Goal: Check status: Check status

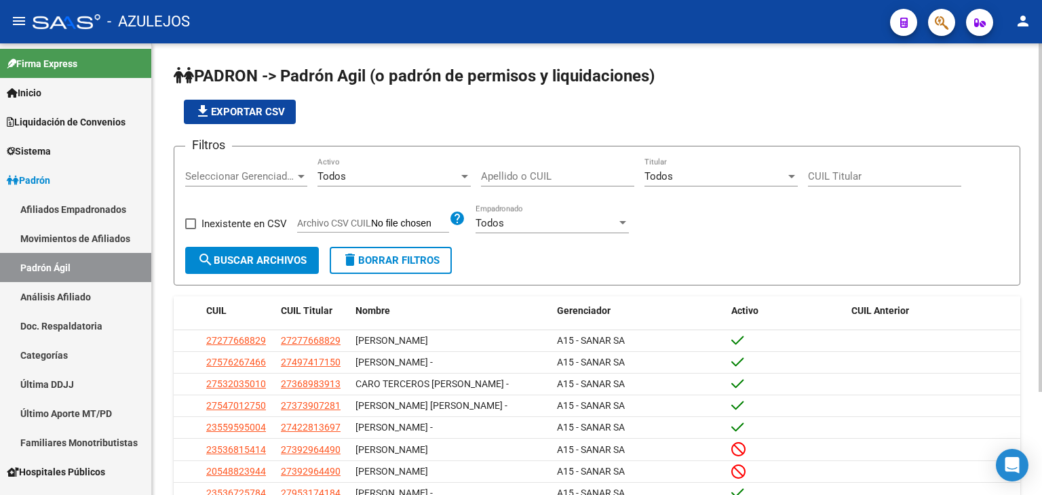
click at [531, 166] on div "Apellido o CUIL" at bounding box center [557, 171] width 153 height 29
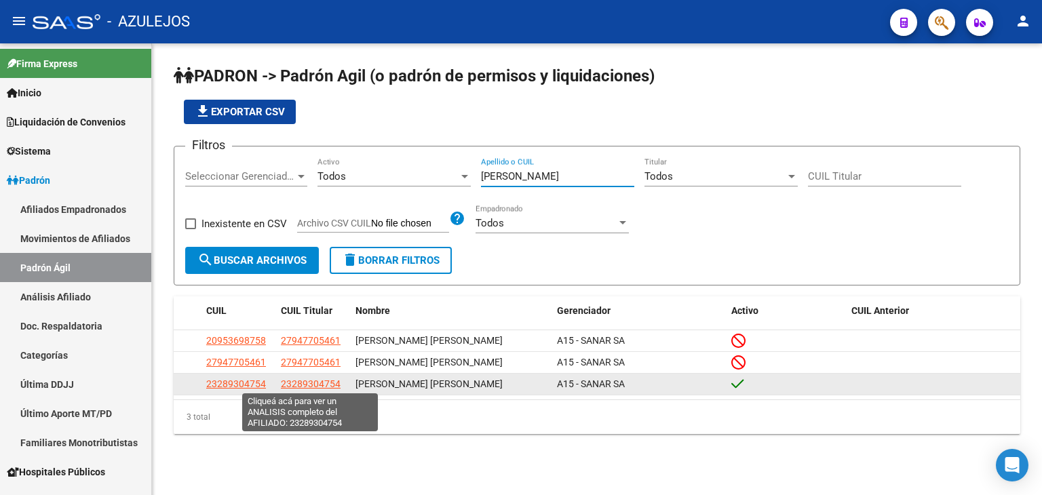
click at [296, 385] on span "23289304754" at bounding box center [311, 384] width 60 height 11
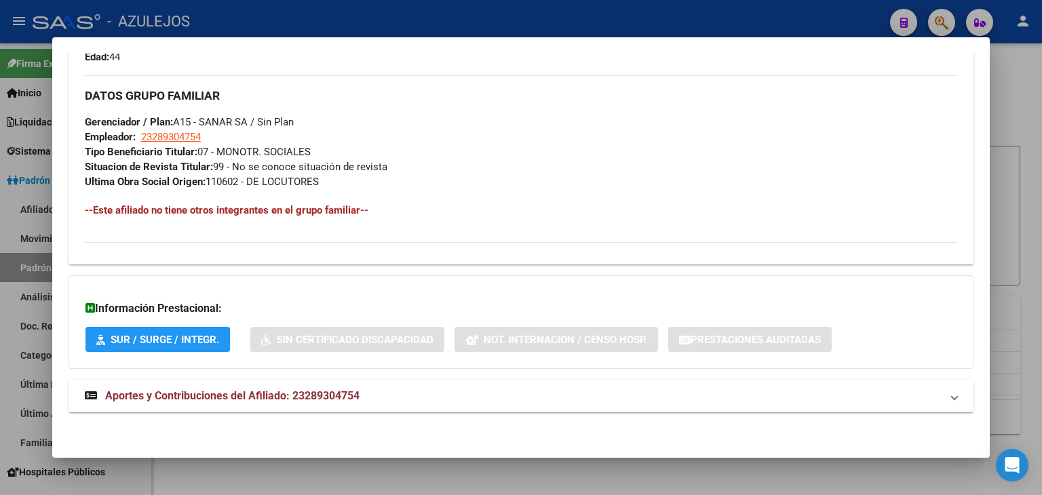
scroll to position [613, 0]
click at [274, 385] on mat-expansion-panel-header "Aportes y Contribuciones del Afiliado: 23289304754" at bounding box center [521, 395] width 905 height 33
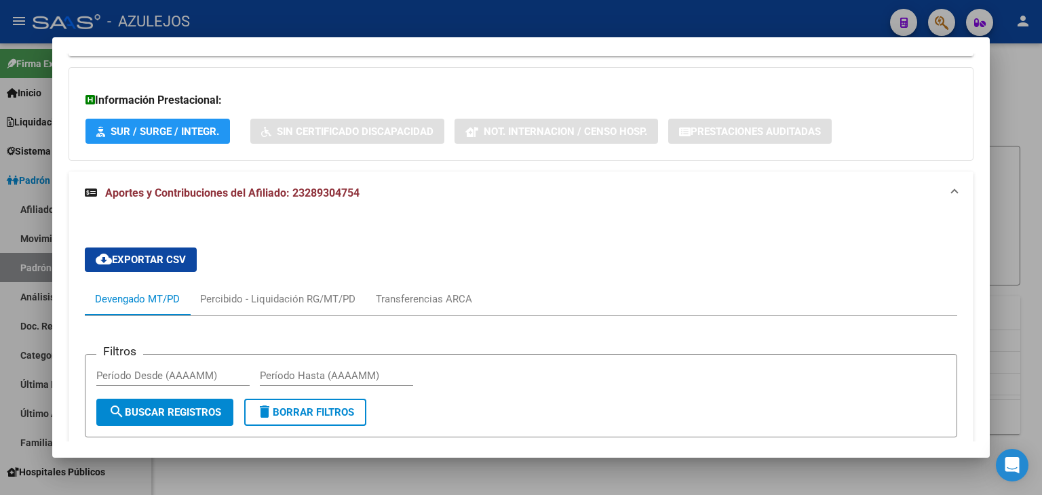
scroll to position [1088, 0]
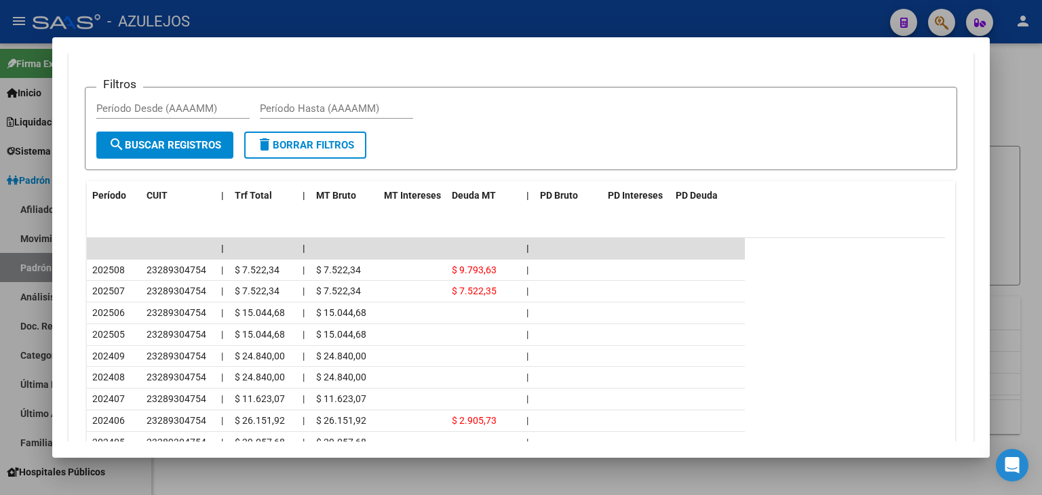
click at [335, 10] on div at bounding box center [521, 247] width 1042 height 495
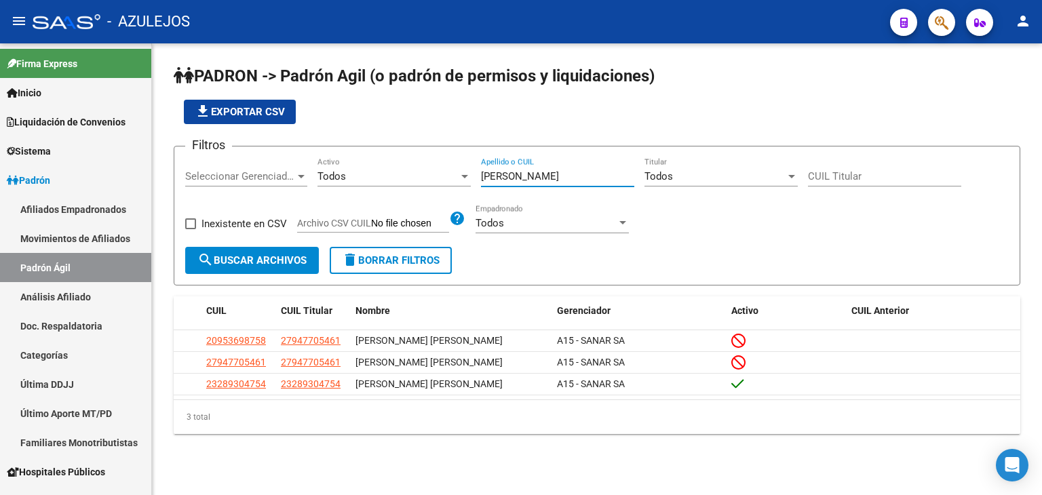
drag, startPoint x: 535, startPoint y: 178, endPoint x: 498, endPoint y: 178, distance: 36.6
click at [498, 178] on input "[PERSON_NAME]" at bounding box center [557, 176] width 153 height 12
type input "B"
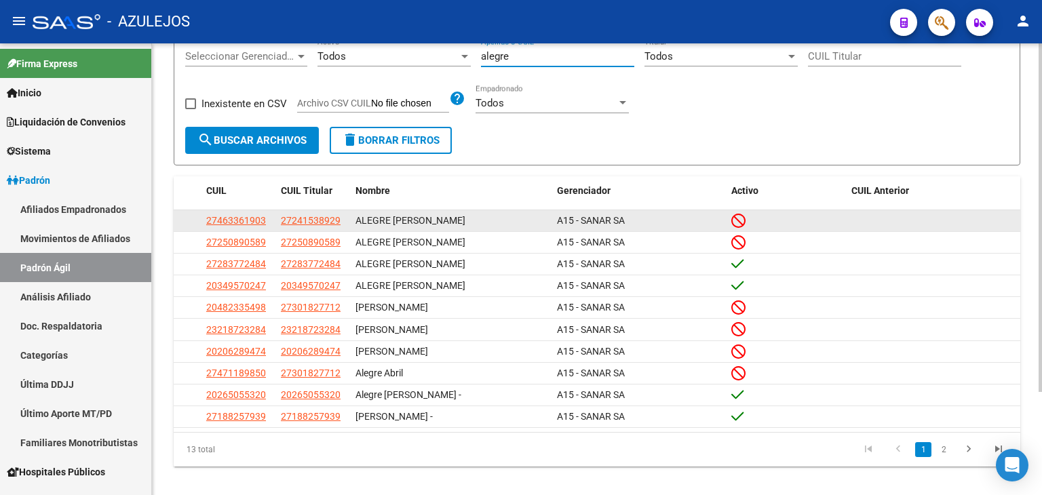
scroll to position [134, 0]
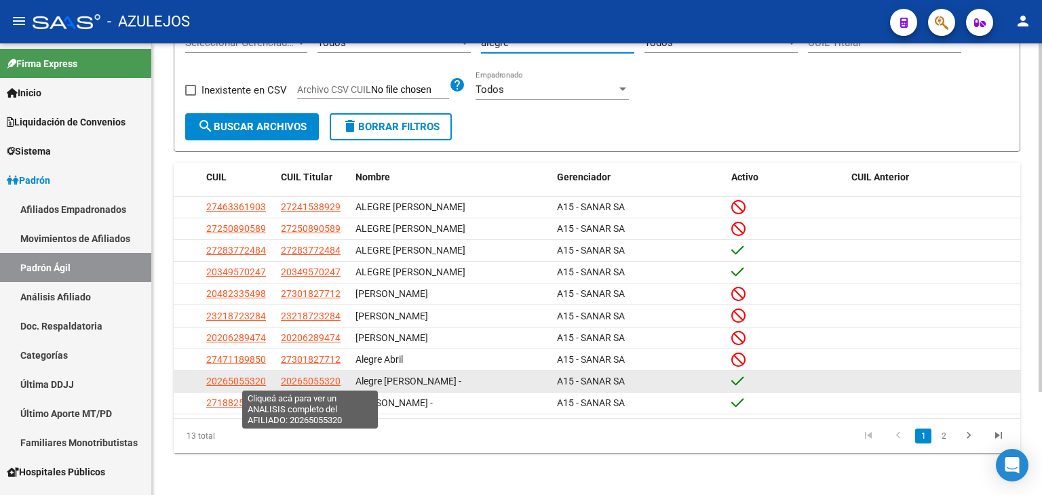
type input "alegre"
click at [298, 381] on span "20265055320" at bounding box center [311, 381] width 60 height 11
type textarea "20265055320"
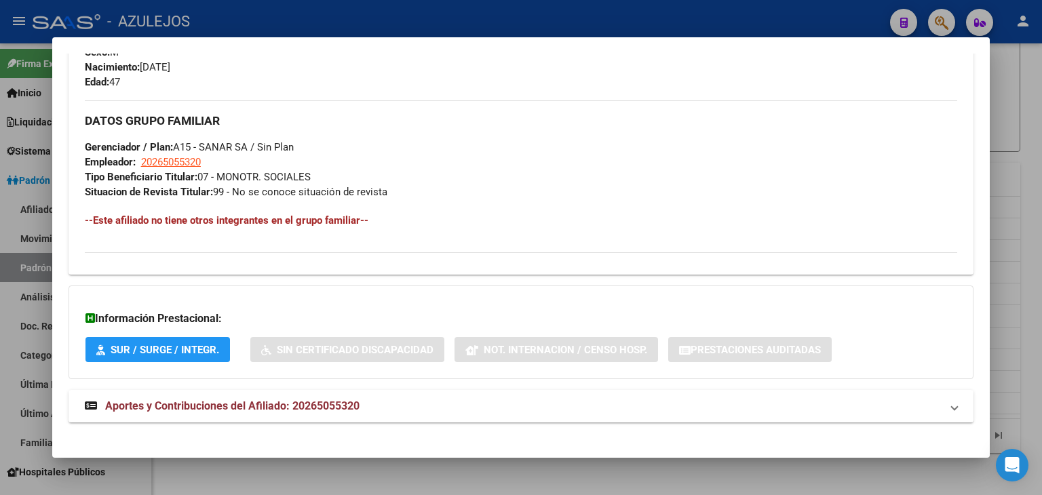
scroll to position [613, 0]
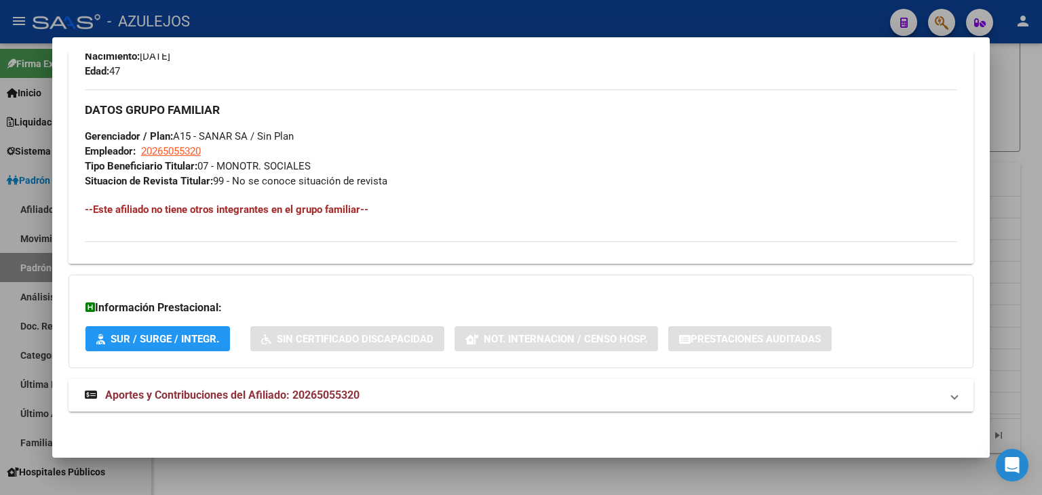
click at [322, 396] on span "Aportes y Contribuciones del Afiliado: 20265055320" at bounding box center [232, 395] width 254 height 13
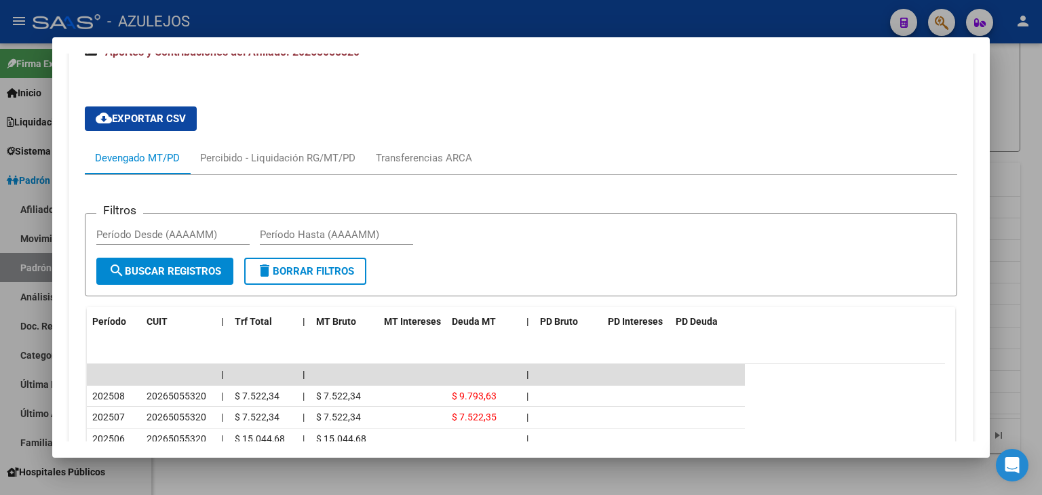
scroll to position [1098, 0]
